Goal: Navigation & Orientation: Find specific page/section

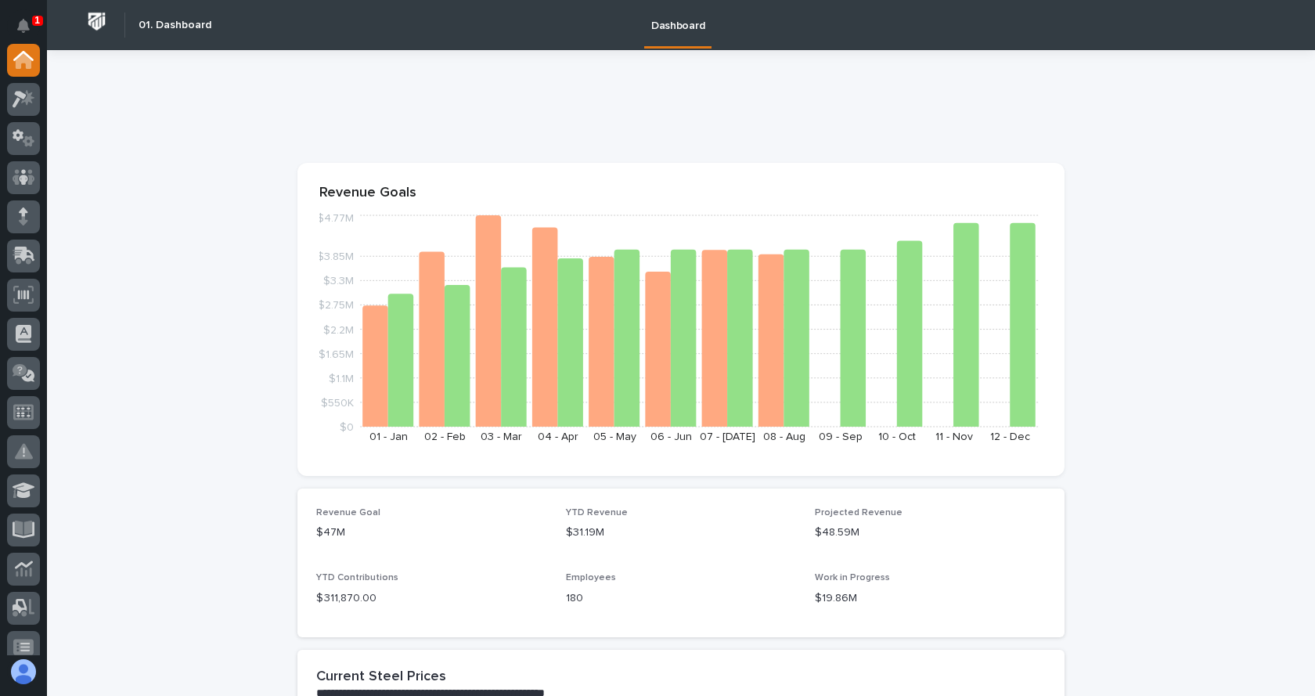
click at [32, 19] on div "1" at bounding box center [37, 21] width 11 height 10
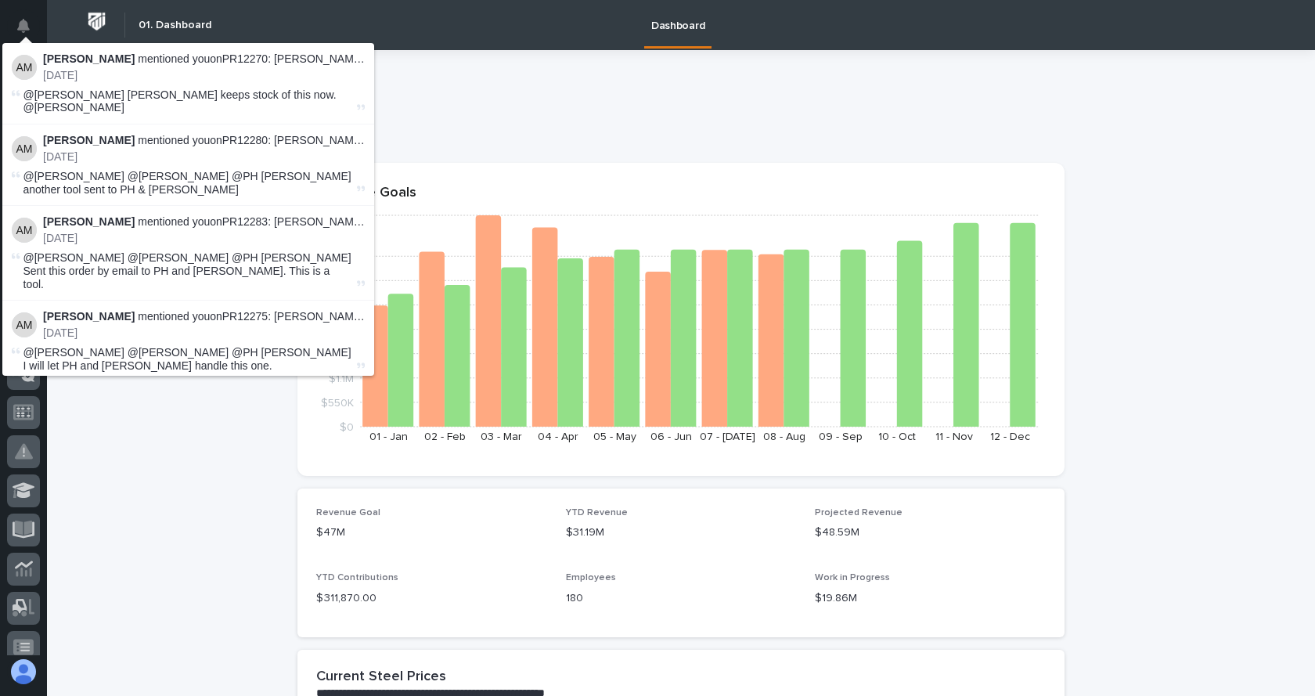
click at [29, 67] on img at bounding box center [24, 67] width 25 height 25
click at [108, 59] on p "Arlyn Miller mentioned you on PR12270: Trevor Martin - PWI Stock :" at bounding box center [204, 58] width 322 height 13
click at [101, 143] on strong "Arlyn Miller" at bounding box center [89, 140] width 92 height 13
click at [101, 243] on p "5 days ago" at bounding box center [204, 238] width 322 height 13
click at [91, 326] on p "5 days ago" at bounding box center [204, 332] width 322 height 13
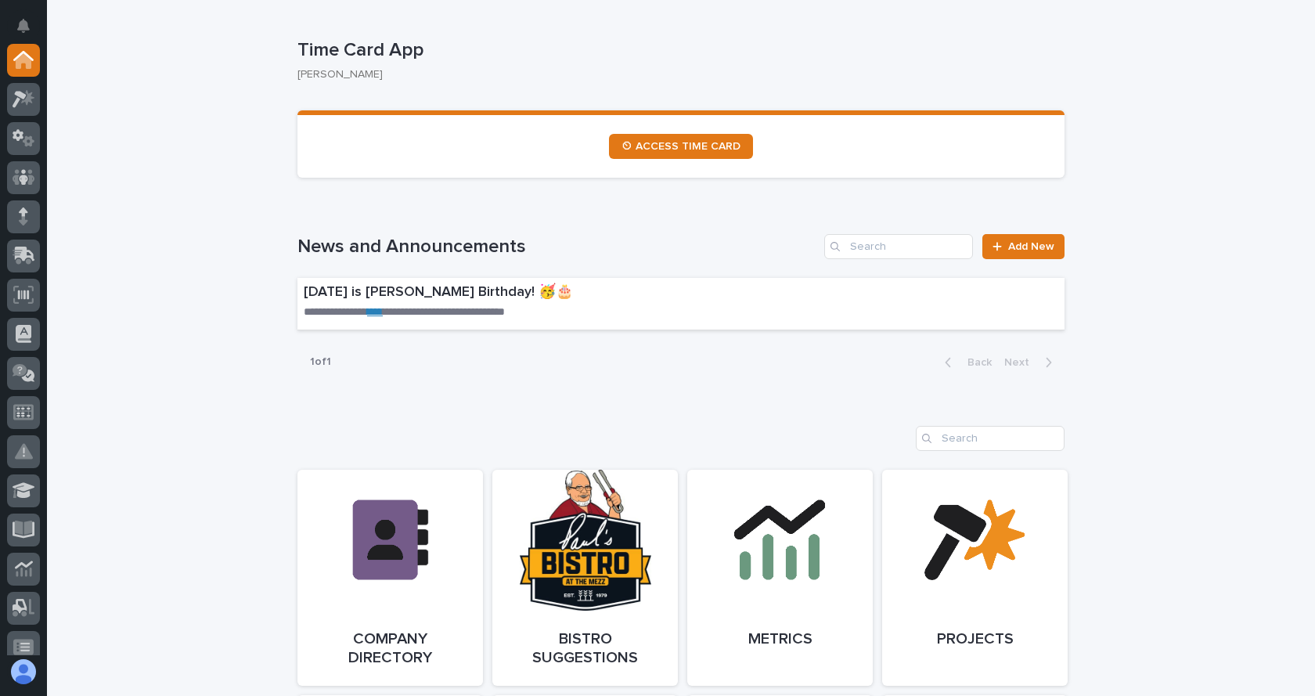
scroll to position [939, 0]
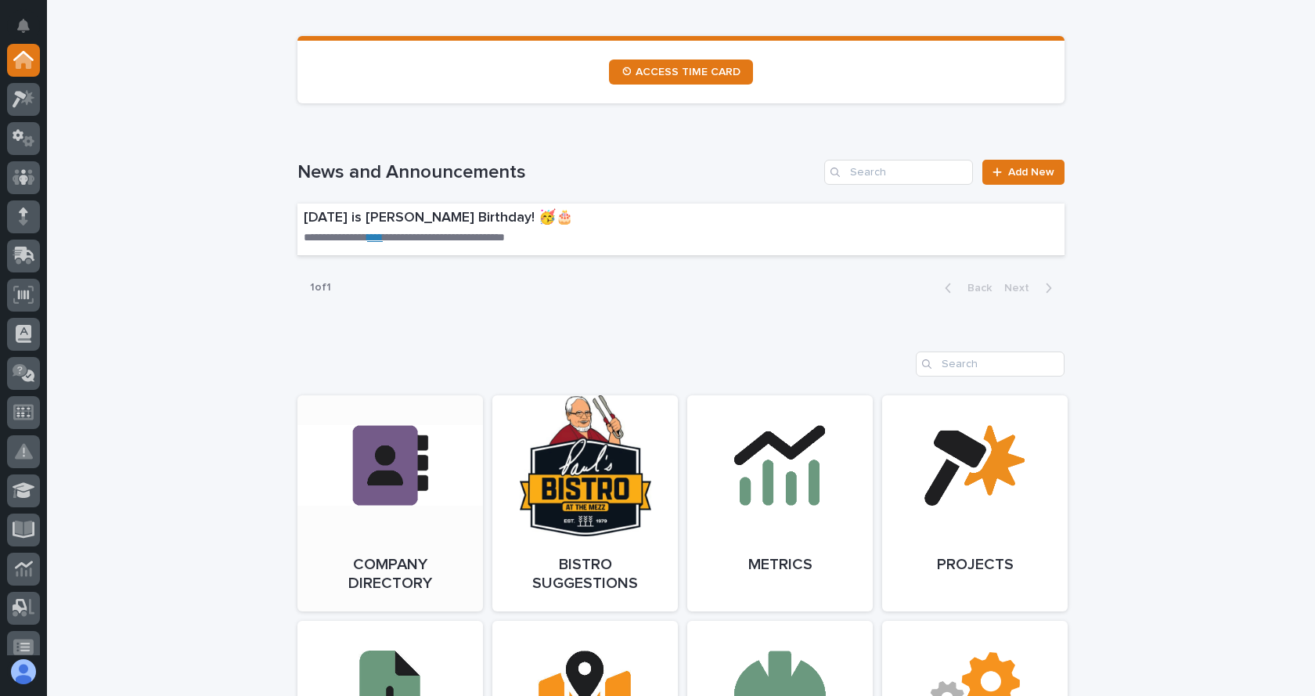
click at [411, 485] on link "Open Link" at bounding box center [390, 503] width 186 height 216
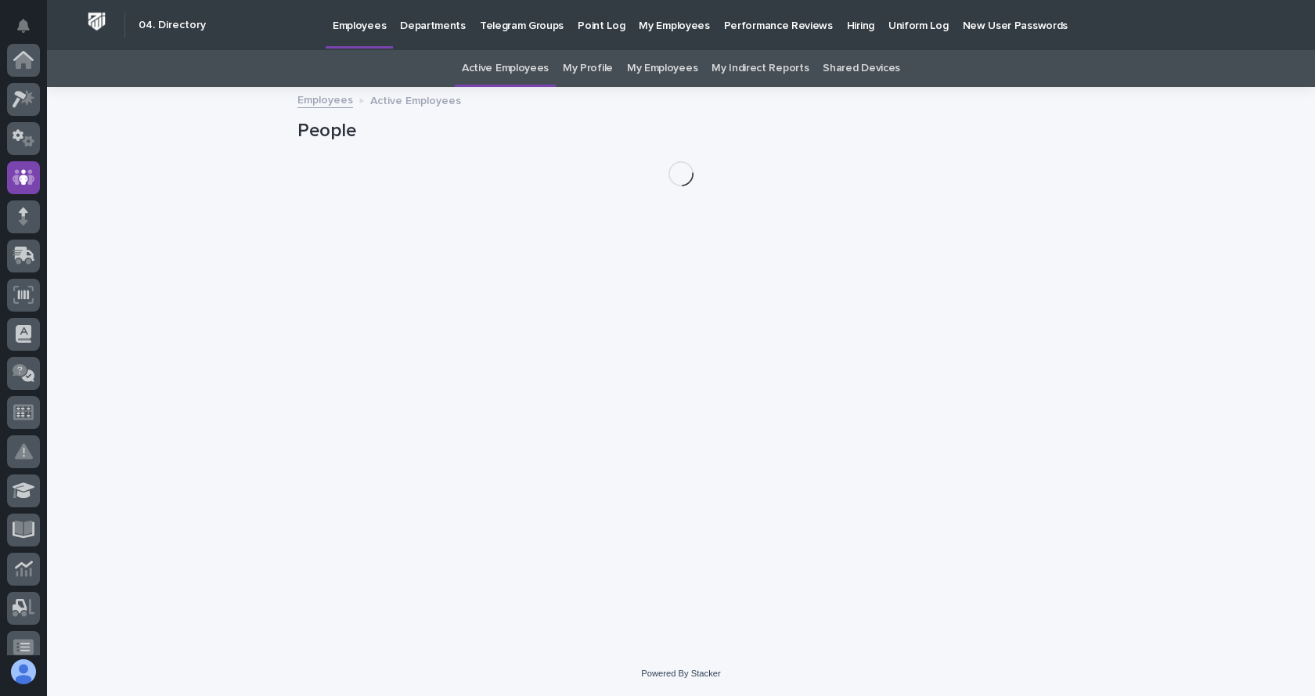
scroll to position [117, 0]
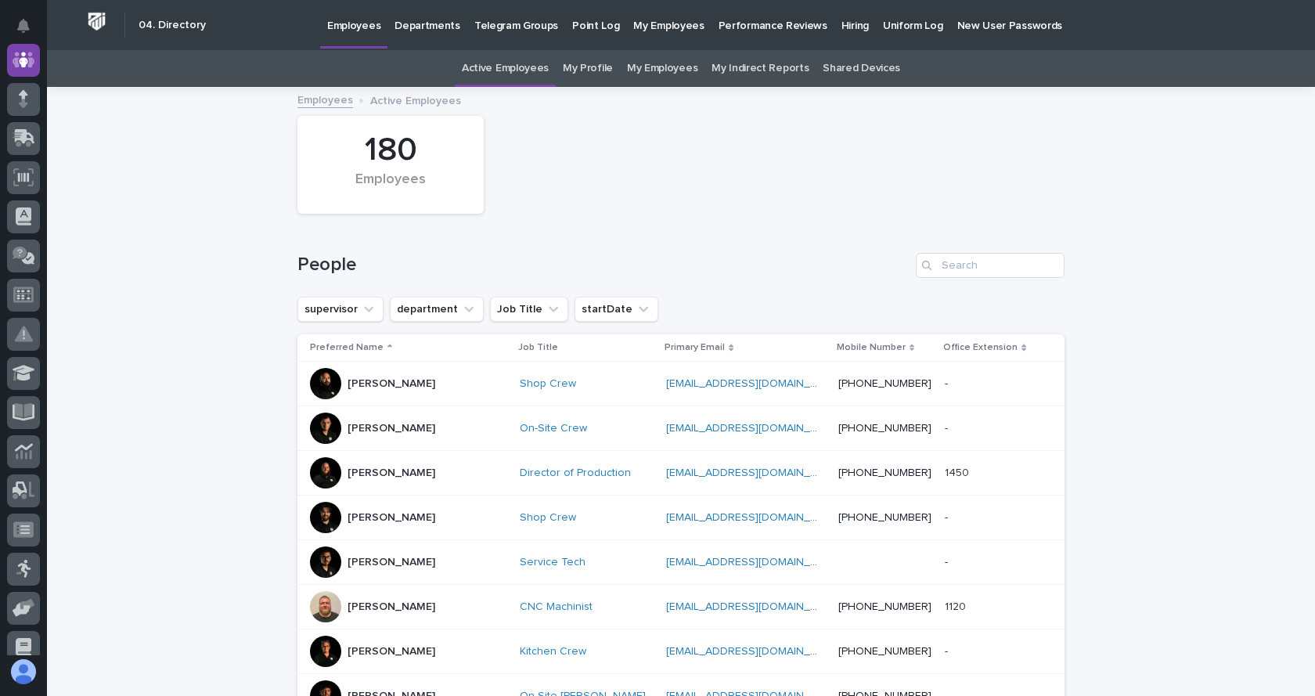
click at [587, 66] on link "My Profile" at bounding box center [588, 68] width 50 height 37
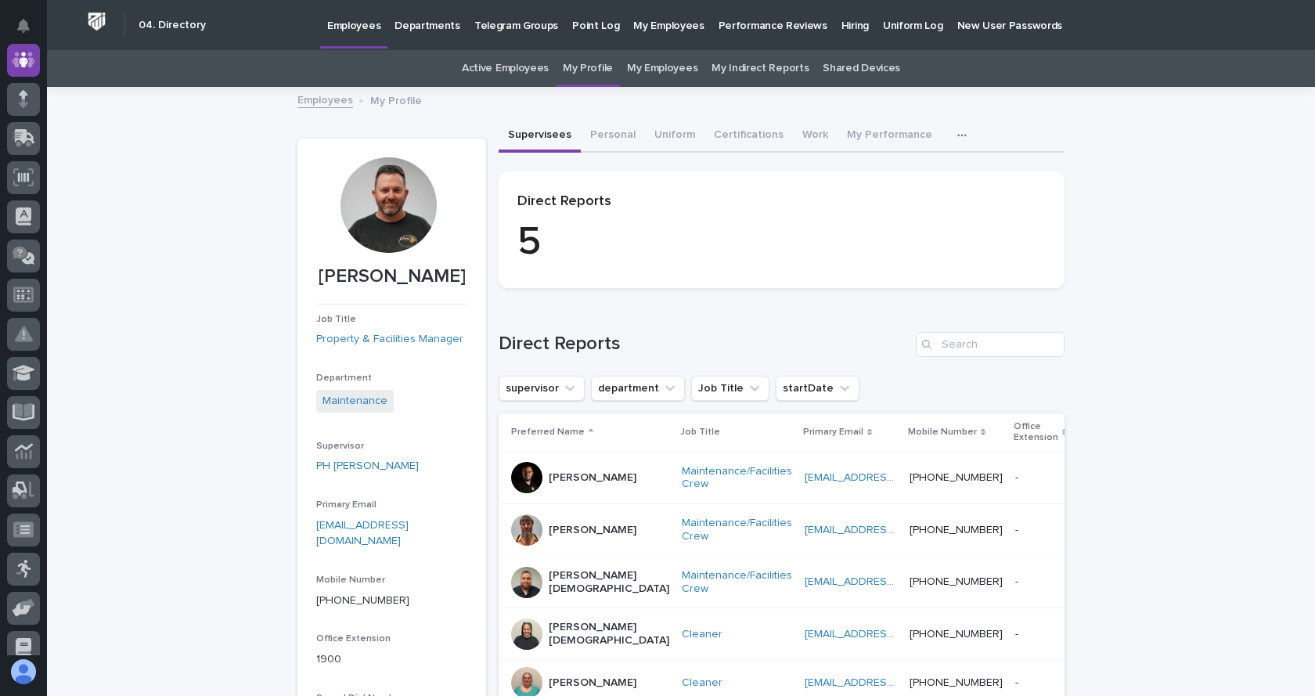
click at [392, 212] on div at bounding box center [387, 204] width 95 height 95
drag, startPoint x: 397, startPoint y: 211, endPoint x: 1234, endPoint y: 201, distance: 836.8
click at [1234, 201] on div "Loading... Saving… Loading... Saving… John Lunsford John Lunsford Job Title Pro…" at bounding box center [681, 483] width 1268 height 790
